Goal: Information Seeking & Learning: Learn about a topic

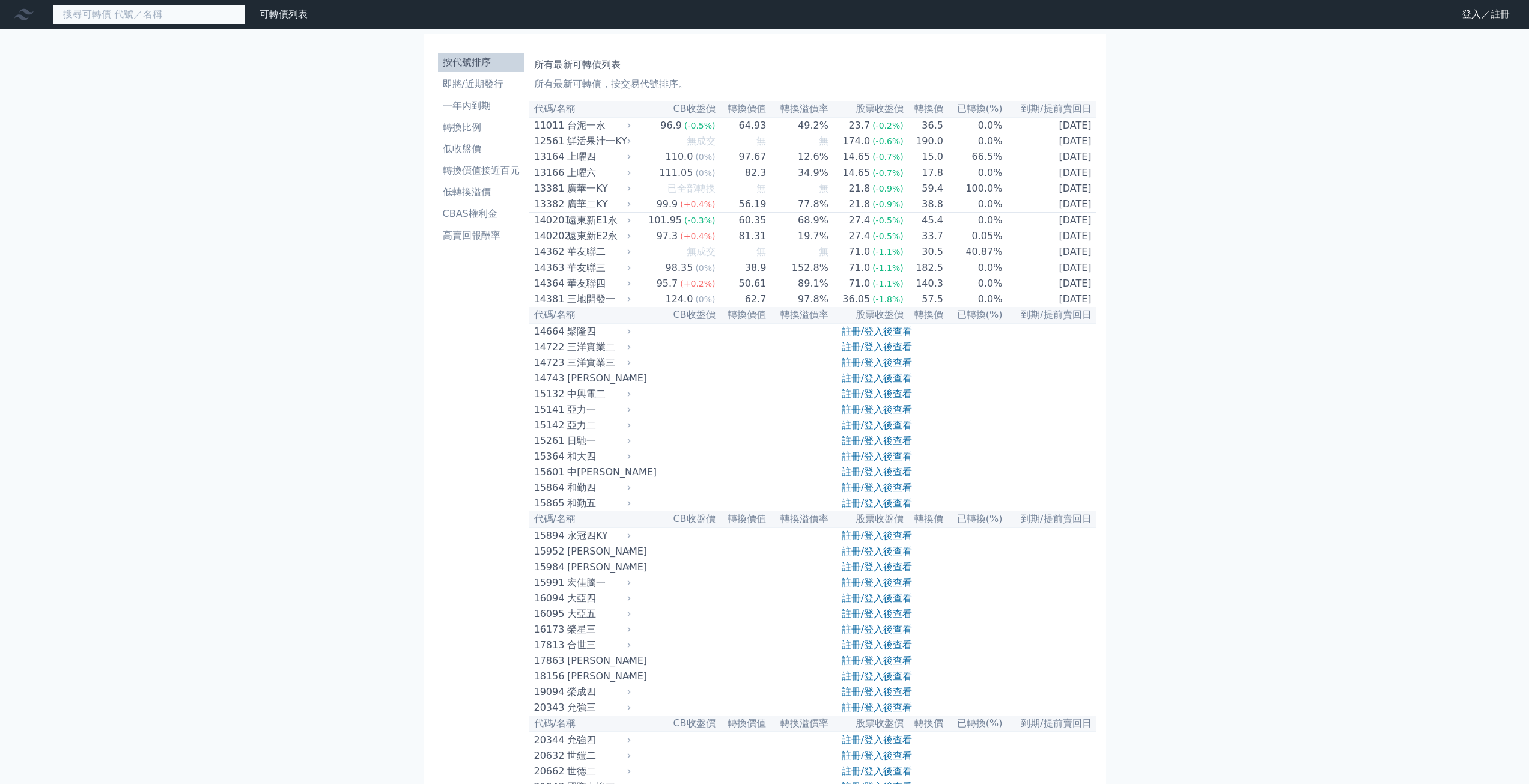
click at [143, 14] on input at bounding box center [149, 15] width 192 height 21
type input "81551"
click at [100, 13] on input "81551" at bounding box center [149, 15] width 192 height 21
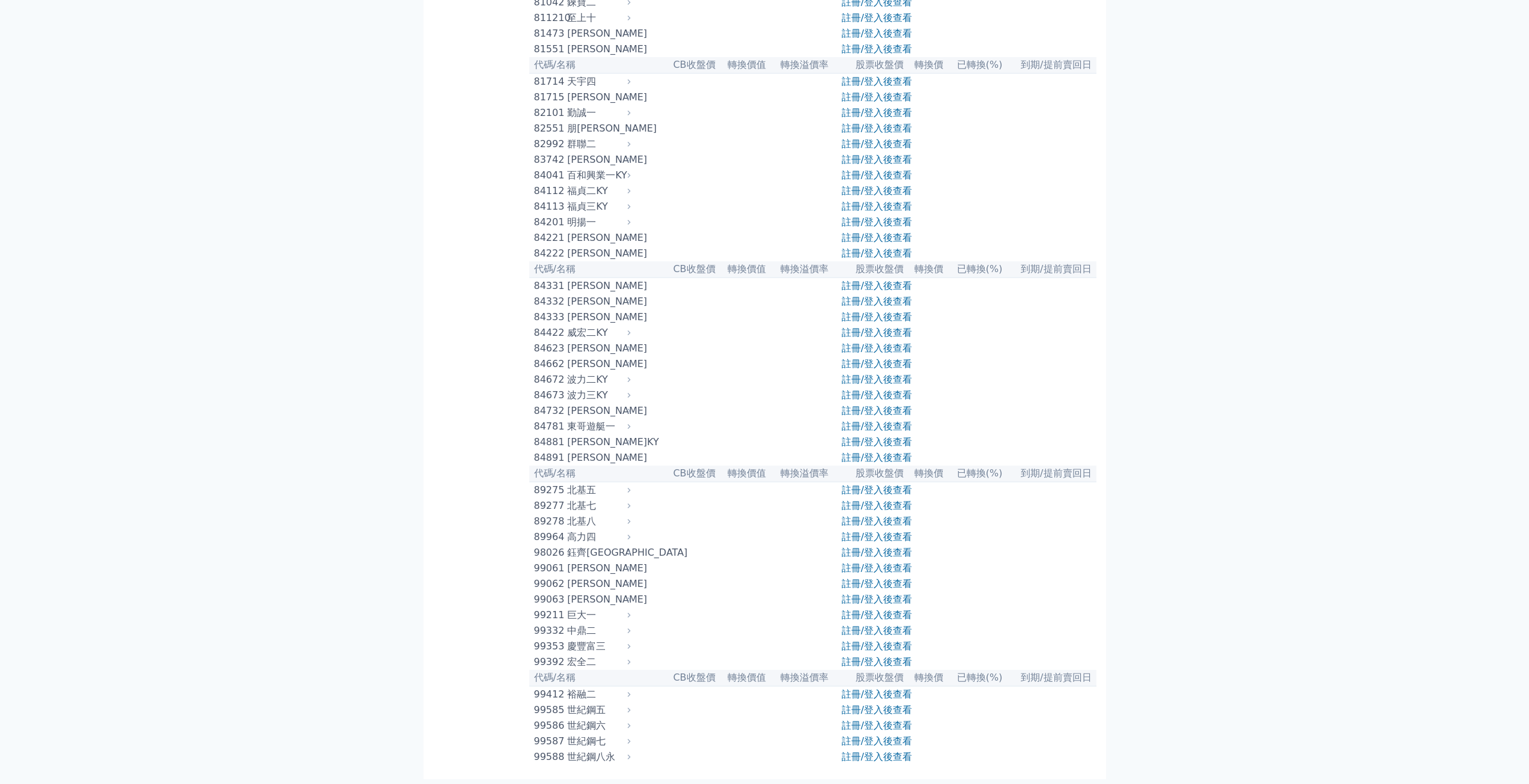
scroll to position [6214, 0]
click at [582, 56] on div "[PERSON_NAME]" at bounding box center [597, 50] width 61 height 15
click at [633, 53] on icon at bounding box center [628, 49] width 8 height 8
click at [633, 53] on icon at bounding box center [628, 49] width 8 height 8
drag, startPoint x: 526, startPoint y: 474, endPoint x: 590, endPoint y: 475, distance: 64.0
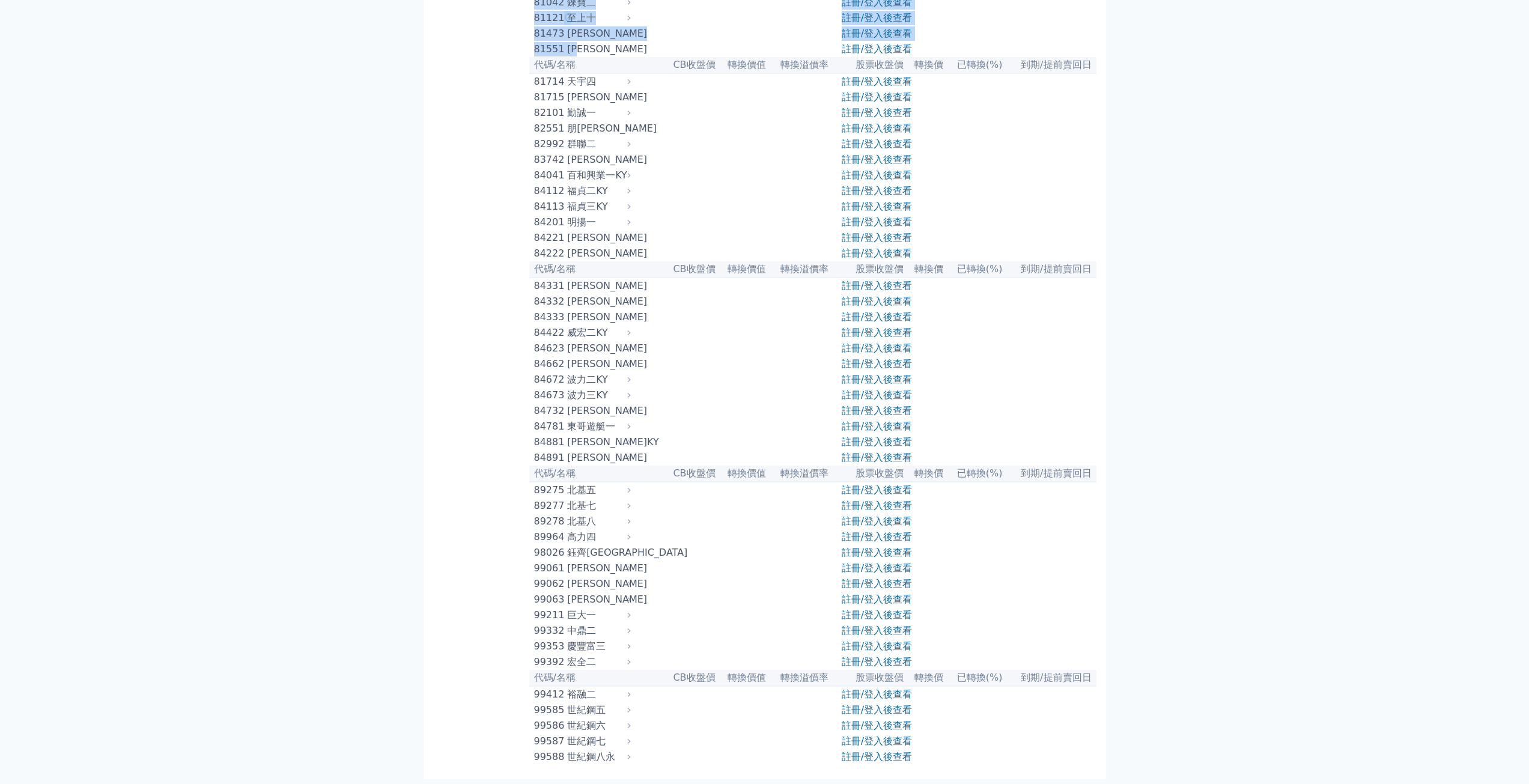
click at [576, 56] on div "[PERSON_NAME]" at bounding box center [597, 50] width 61 height 15
drag, startPoint x: 569, startPoint y: 476, endPoint x: 594, endPoint y: 479, distance: 25.2
click at [594, 56] on div "[PERSON_NAME]" at bounding box center [597, 50] width 61 height 15
